Goal: Task Accomplishment & Management: Use online tool/utility

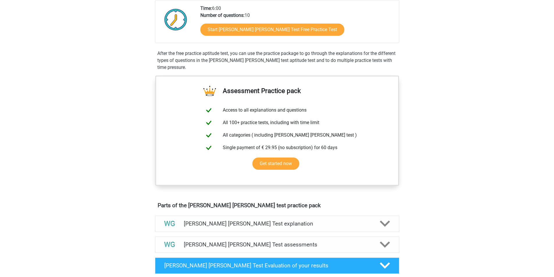
scroll to position [29, 0]
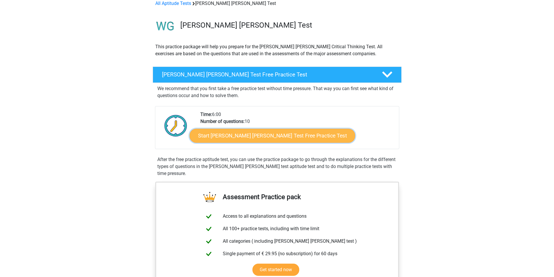
click at [256, 138] on link "Start Watson Glaser Test Free Practice Test" at bounding box center [272, 136] width 165 height 14
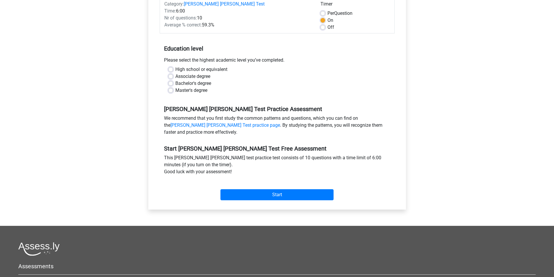
scroll to position [87, 0]
click at [194, 66] on label "High school or equivalent" at bounding box center [201, 69] width 52 height 7
click at [173, 66] on input "High school or equivalent" at bounding box center [170, 69] width 5 height 6
radio input "true"
click at [267, 189] on input "Start" at bounding box center [276, 194] width 113 height 11
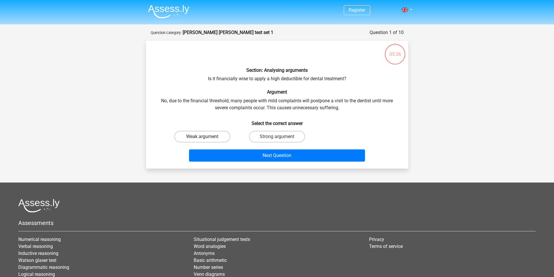
click at [213, 139] on label "Weak argument" at bounding box center [202, 137] width 56 height 12
click at [206, 139] on input "Weak argument" at bounding box center [204, 139] width 4 height 4
radio input "true"
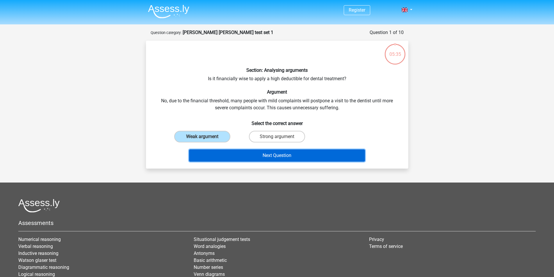
click at [284, 157] on button "Next Question" at bounding box center [277, 155] width 176 height 12
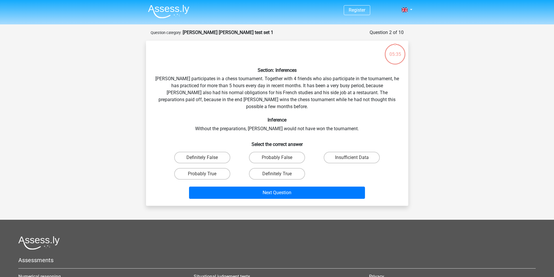
scroll to position [29, 0]
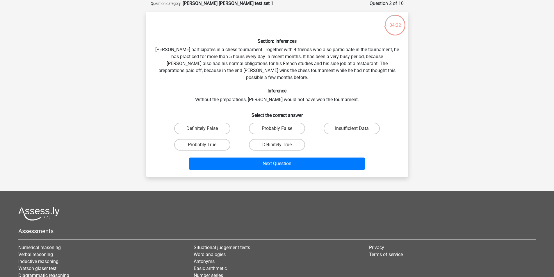
click at [165, 120] on div "Definitely False" at bounding box center [202, 128] width 75 height 16
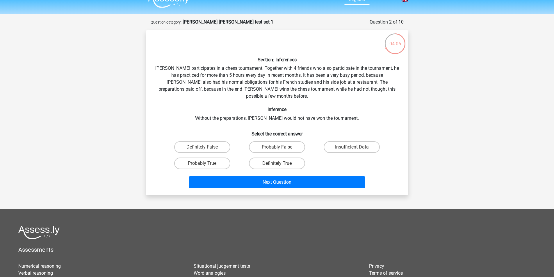
scroll to position [0, 0]
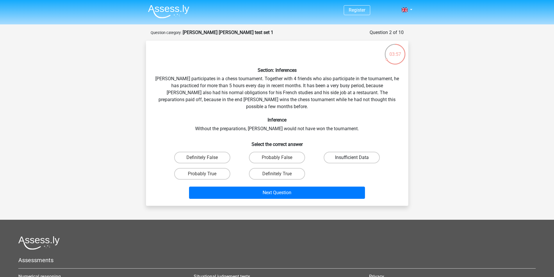
click at [351, 152] on label "Insufficient Data" at bounding box center [352, 158] width 56 height 12
click at [352, 158] on input "Insufficient Data" at bounding box center [354, 160] width 4 height 4
radio input "true"
click at [200, 168] on label "Probably True" at bounding box center [202, 174] width 56 height 12
click at [202, 174] on input "Probably True" at bounding box center [204, 176] width 4 height 4
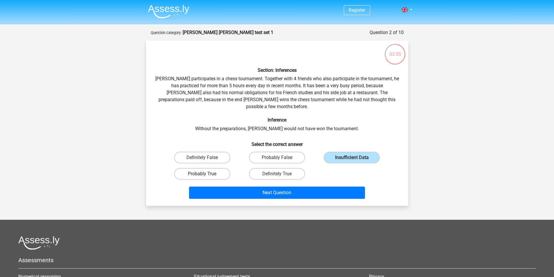
radio input "true"
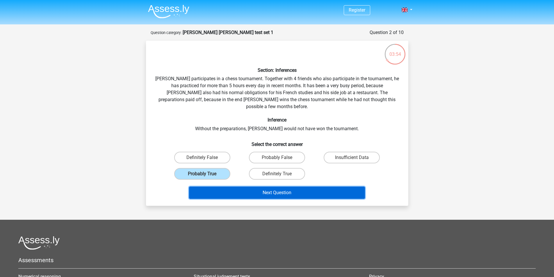
click at [276, 187] on button "Next Question" at bounding box center [277, 193] width 176 height 12
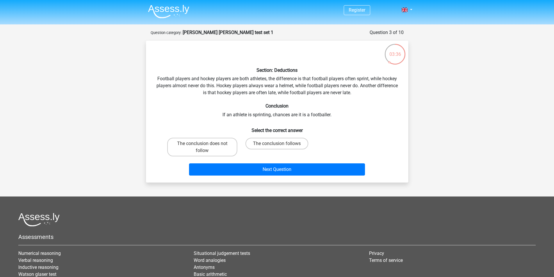
click at [281, 147] on input "The conclusion follows" at bounding box center [279, 146] width 4 height 4
radio input "true"
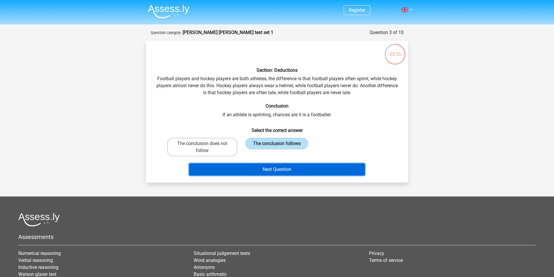
click at [277, 169] on button "Next Question" at bounding box center [277, 169] width 176 height 12
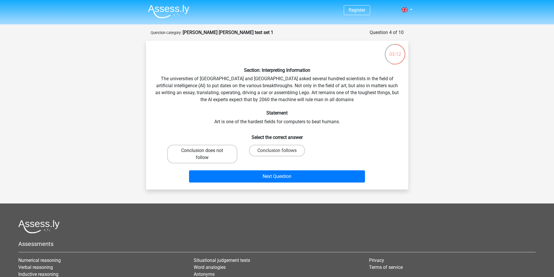
click at [210, 161] on label "Conclusion does not follow" at bounding box center [202, 154] width 70 height 19
click at [206, 154] on input "Conclusion does not follow" at bounding box center [204, 153] width 4 height 4
radio input "true"
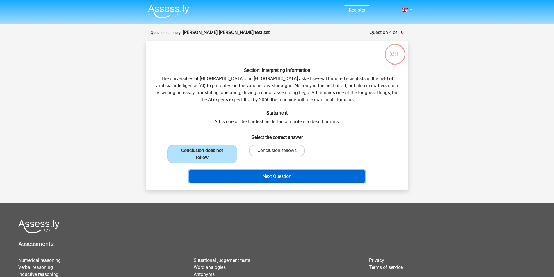
click at [275, 176] on button "Next Question" at bounding box center [277, 176] width 176 height 12
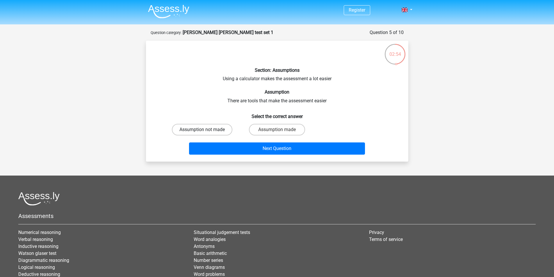
click at [211, 132] on label "Assumption not made" at bounding box center [202, 130] width 60 height 12
click at [206, 132] on input "Assumption not made" at bounding box center [204, 132] width 4 height 4
radio input "true"
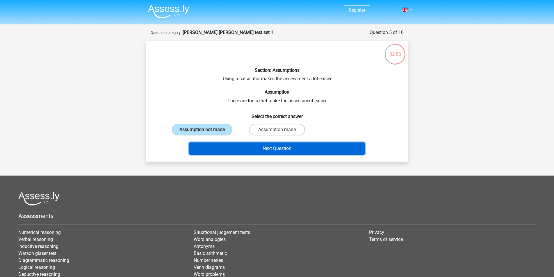
click at [292, 151] on button "Next Question" at bounding box center [277, 148] width 176 height 12
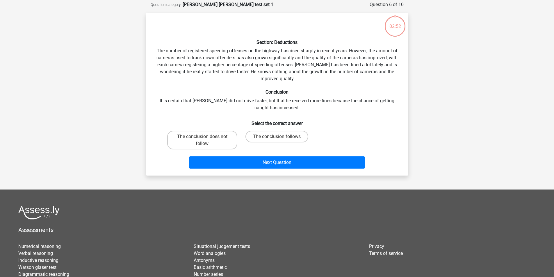
scroll to position [29, 0]
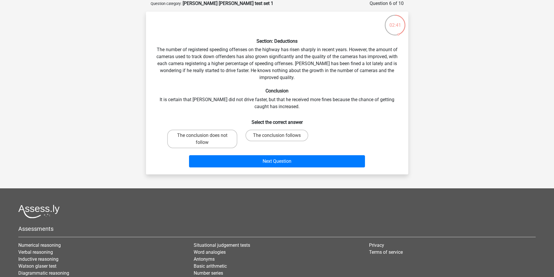
click at [150, 58] on div "Section: Deductions The number of registered speeding offenses on the highway h…" at bounding box center [277, 92] width 258 height 153
click at [277, 135] on input "The conclusion follows" at bounding box center [279, 137] width 4 height 4
radio input "true"
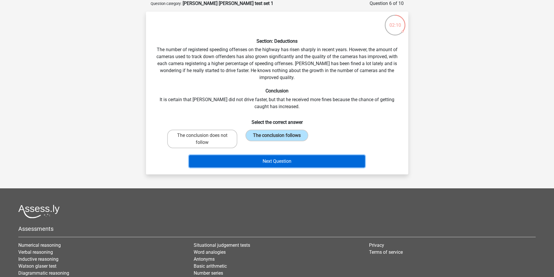
click at [281, 162] on button "Next Question" at bounding box center [277, 161] width 176 height 12
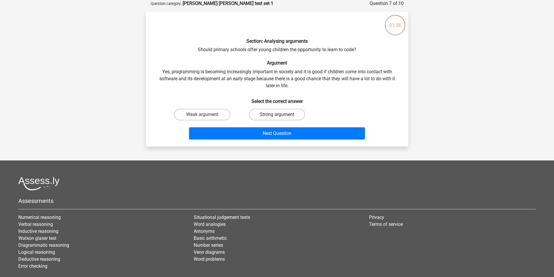
click at [282, 110] on label "Strong argument" at bounding box center [277, 115] width 56 height 12
click at [281, 115] on input "Strong argument" at bounding box center [279, 117] width 4 height 4
radio input "true"
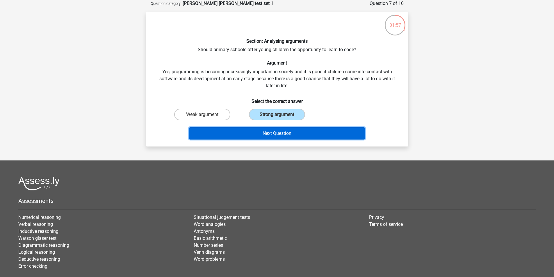
click at [280, 129] on button "Next Question" at bounding box center [277, 133] width 176 height 12
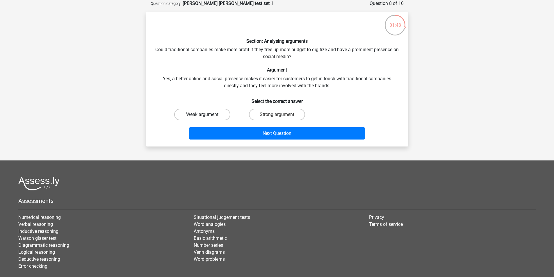
click at [210, 114] on label "Weak argument" at bounding box center [202, 115] width 56 height 12
click at [206, 115] on input "Weak argument" at bounding box center [204, 117] width 4 height 4
radio input "true"
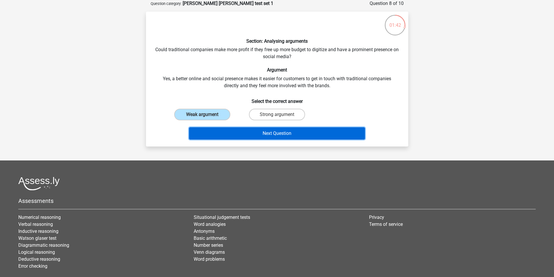
click at [279, 134] on button "Next Question" at bounding box center [277, 133] width 176 height 12
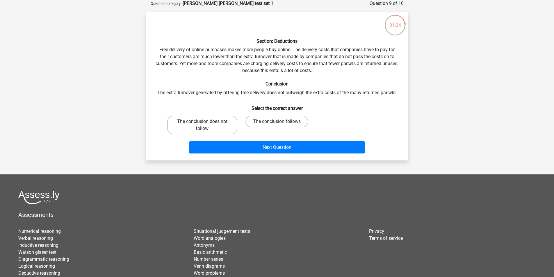
drag, startPoint x: 278, startPoint y: 135, endPoint x: 439, endPoint y: 152, distance: 162.0
click at [439, 152] on div "Register Nederlands English" at bounding box center [277, 149] width 554 height 357
click at [203, 127] on label "The conclusion does not follow" at bounding box center [202, 125] width 70 height 19
click at [203, 125] on input "The conclusion does not follow" at bounding box center [204, 124] width 4 height 4
radio input "true"
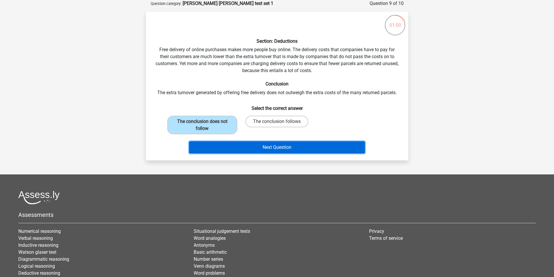
click at [288, 145] on button "Next Question" at bounding box center [277, 147] width 176 height 12
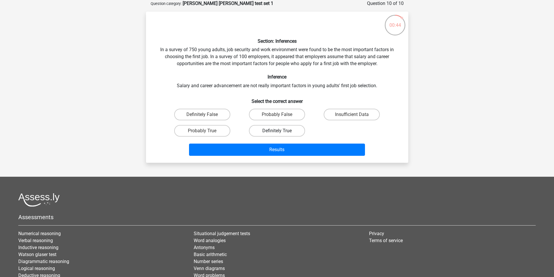
click at [275, 132] on label "Definitely True" at bounding box center [277, 131] width 56 height 12
click at [277, 132] on input "Definitely True" at bounding box center [279, 133] width 4 height 4
radio input "true"
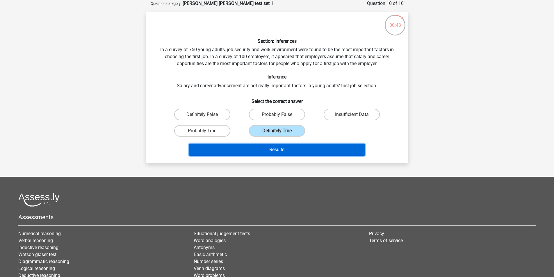
click at [282, 153] on button "Results" at bounding box center [277, 150] width 176 height 12
